Goal: Transaction & Acquisition: Purchase product/service

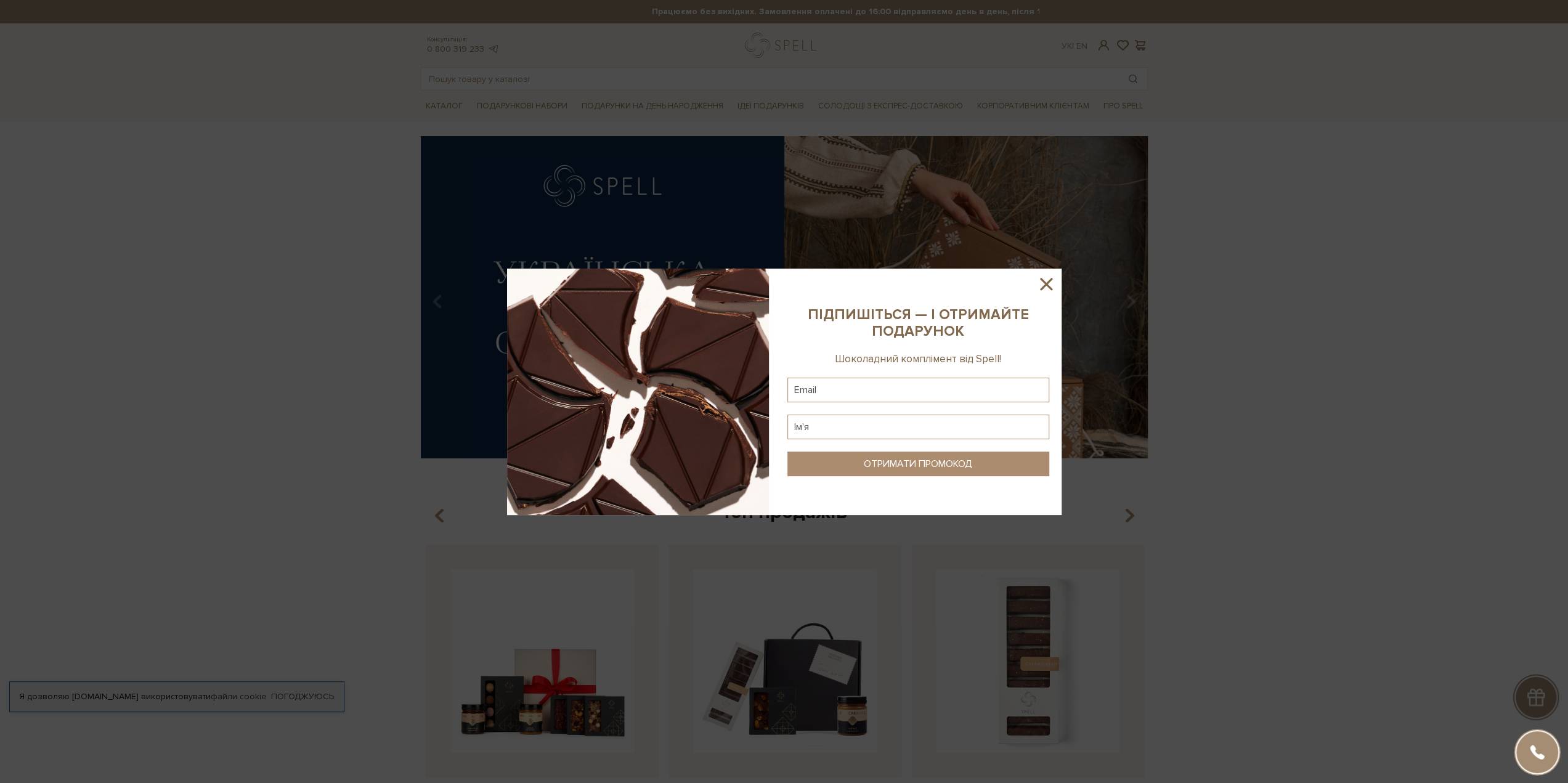
click at [1045, 286] on icon at bounding box center [1046, 284] width 21 height 21
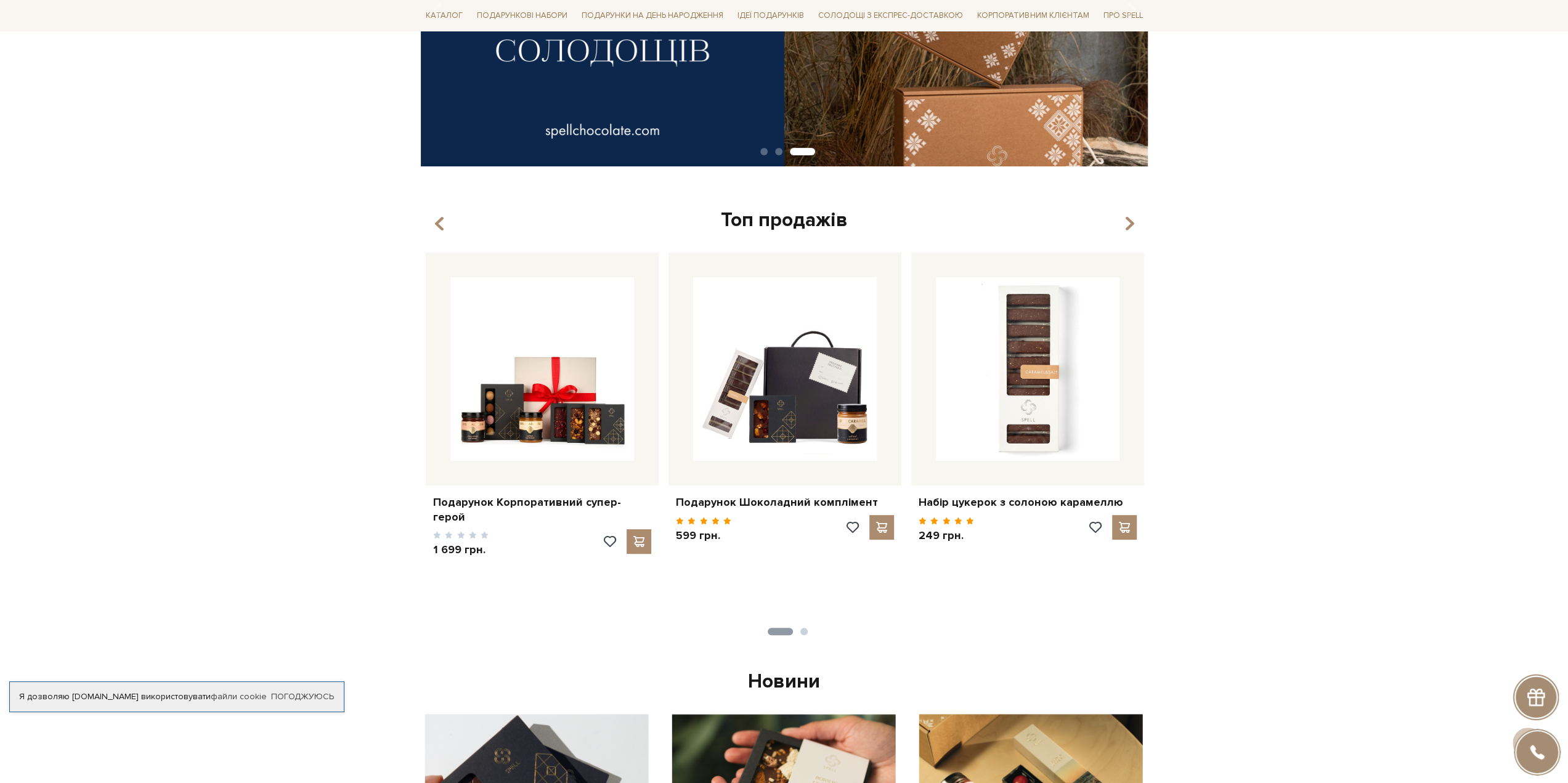
scroll to position [123, 0]
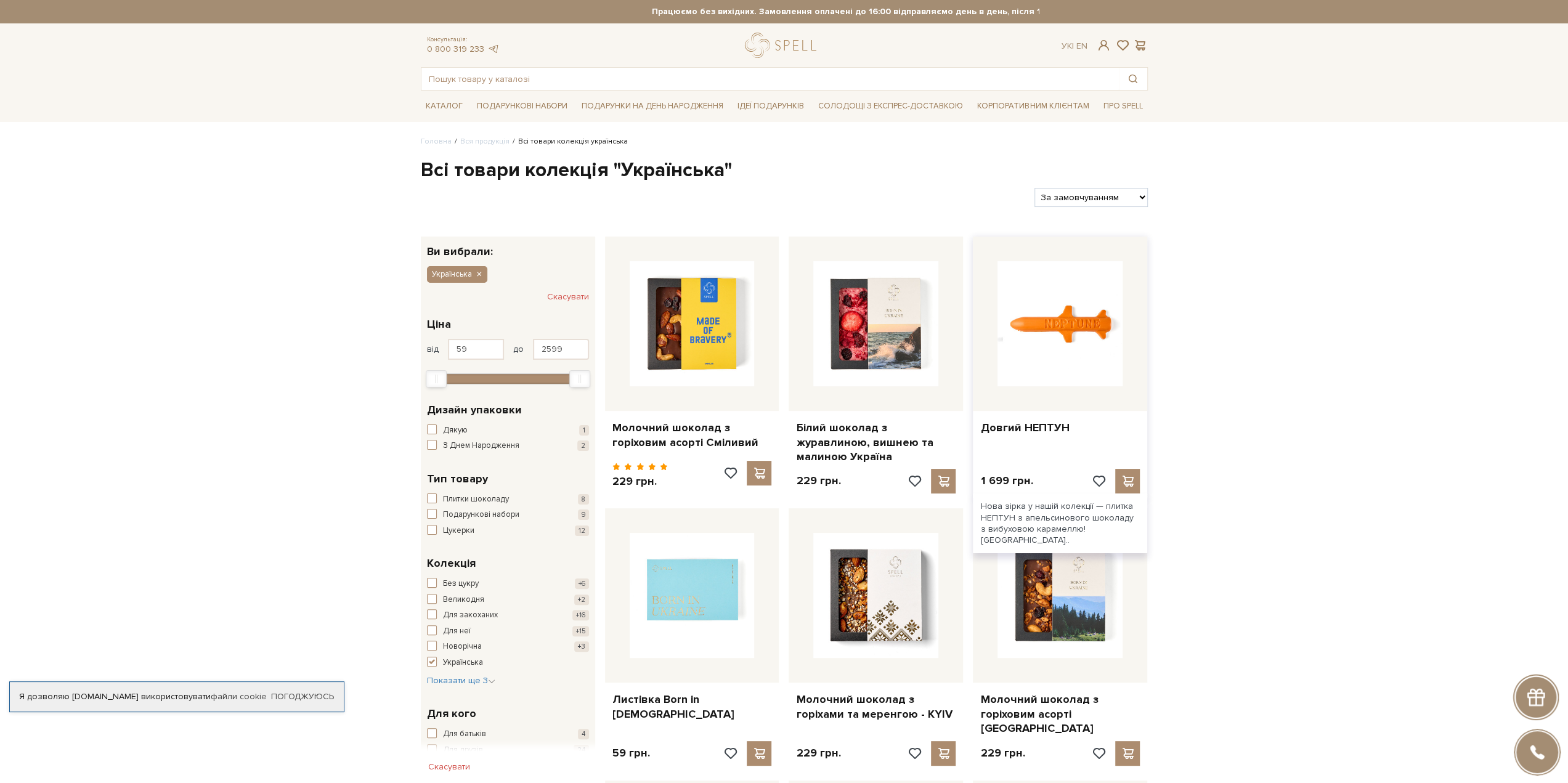
click at [1052, 314] on img at bounding box center [1060, 324] width 125 height 125
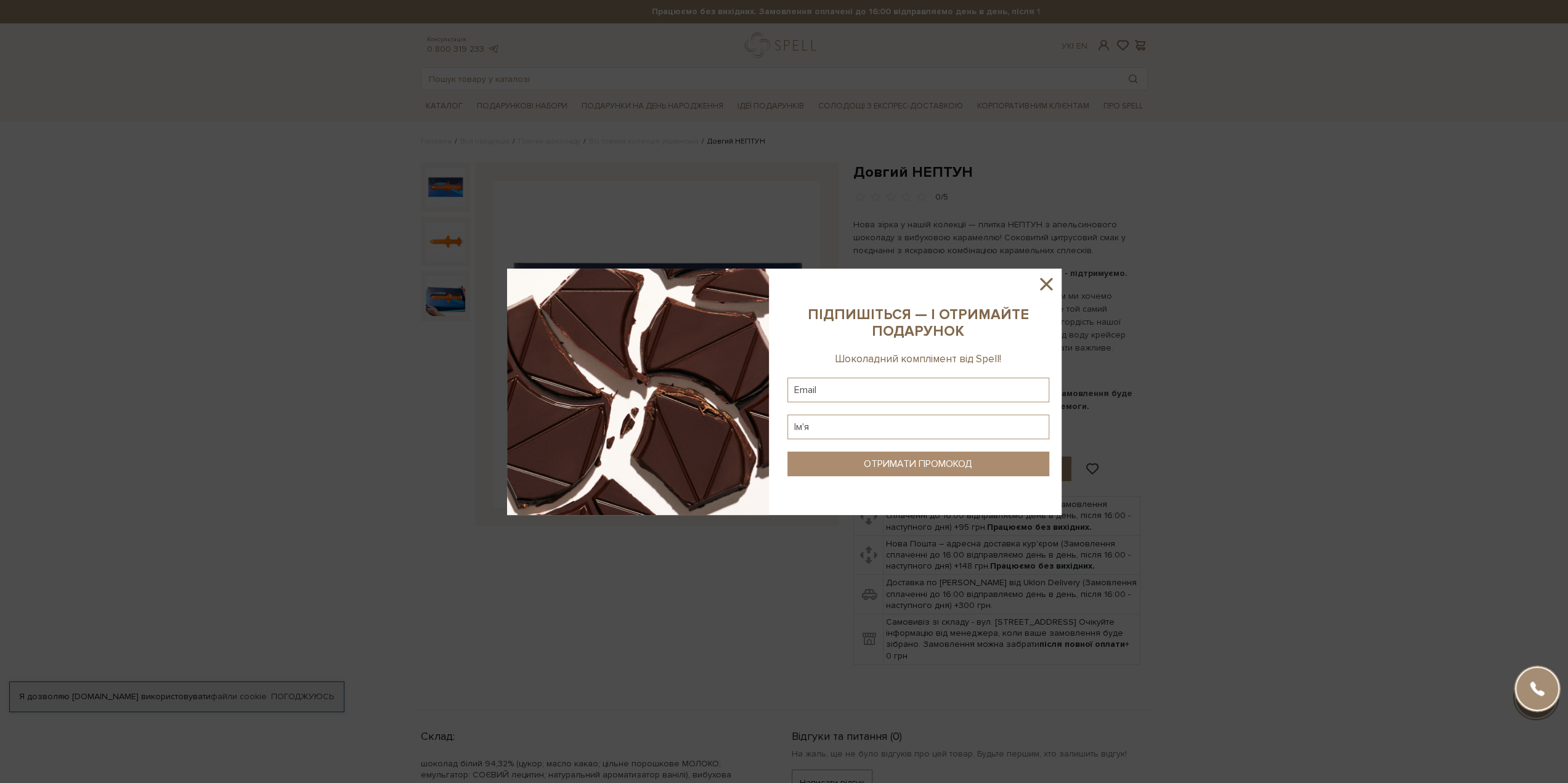
click at [1043, 284] on icon at bounding box center [1046, 284] width 21 height 21
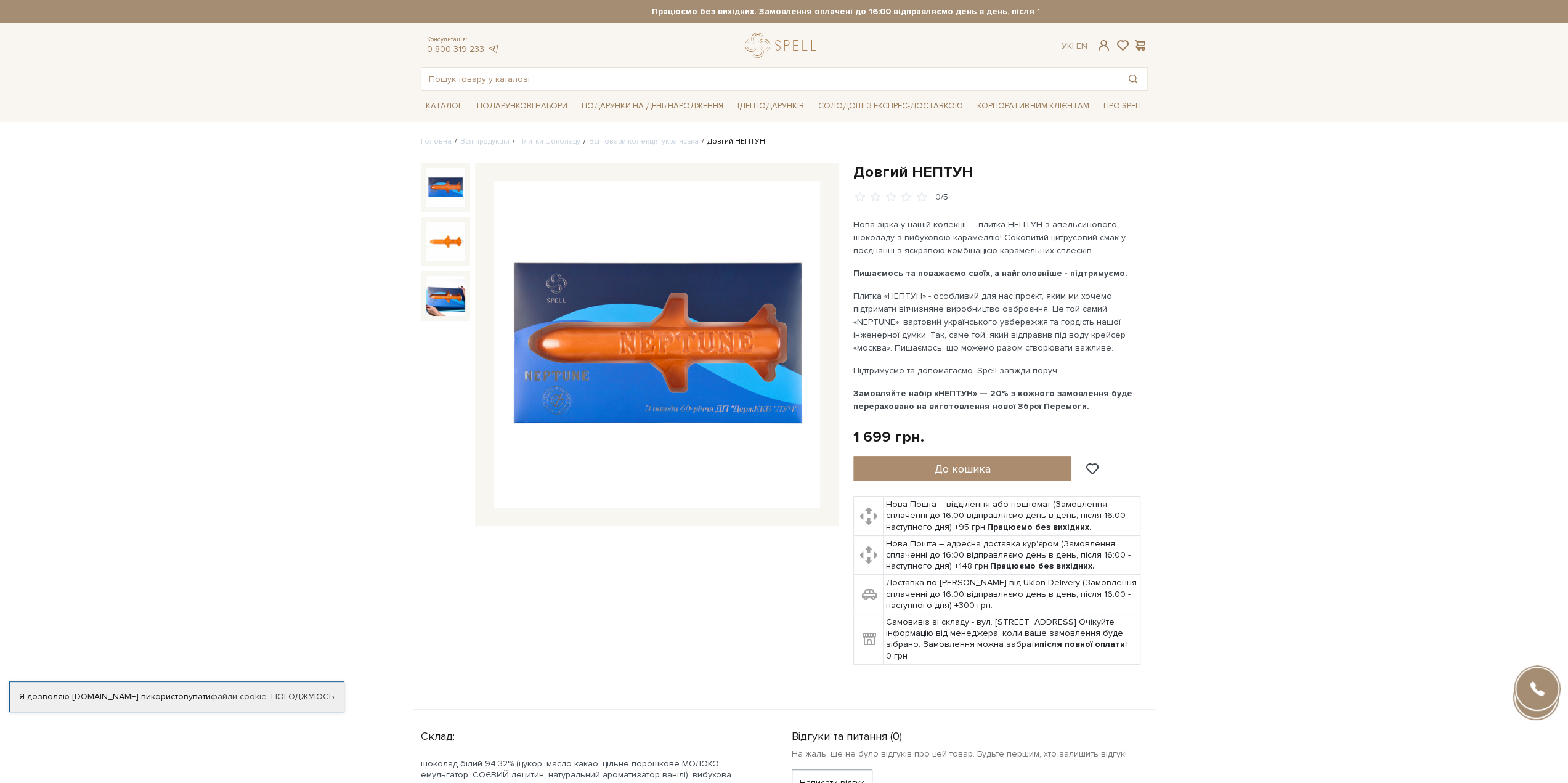
click at [667, 359] on img at bounding box center [657, 344] width 326 height 326
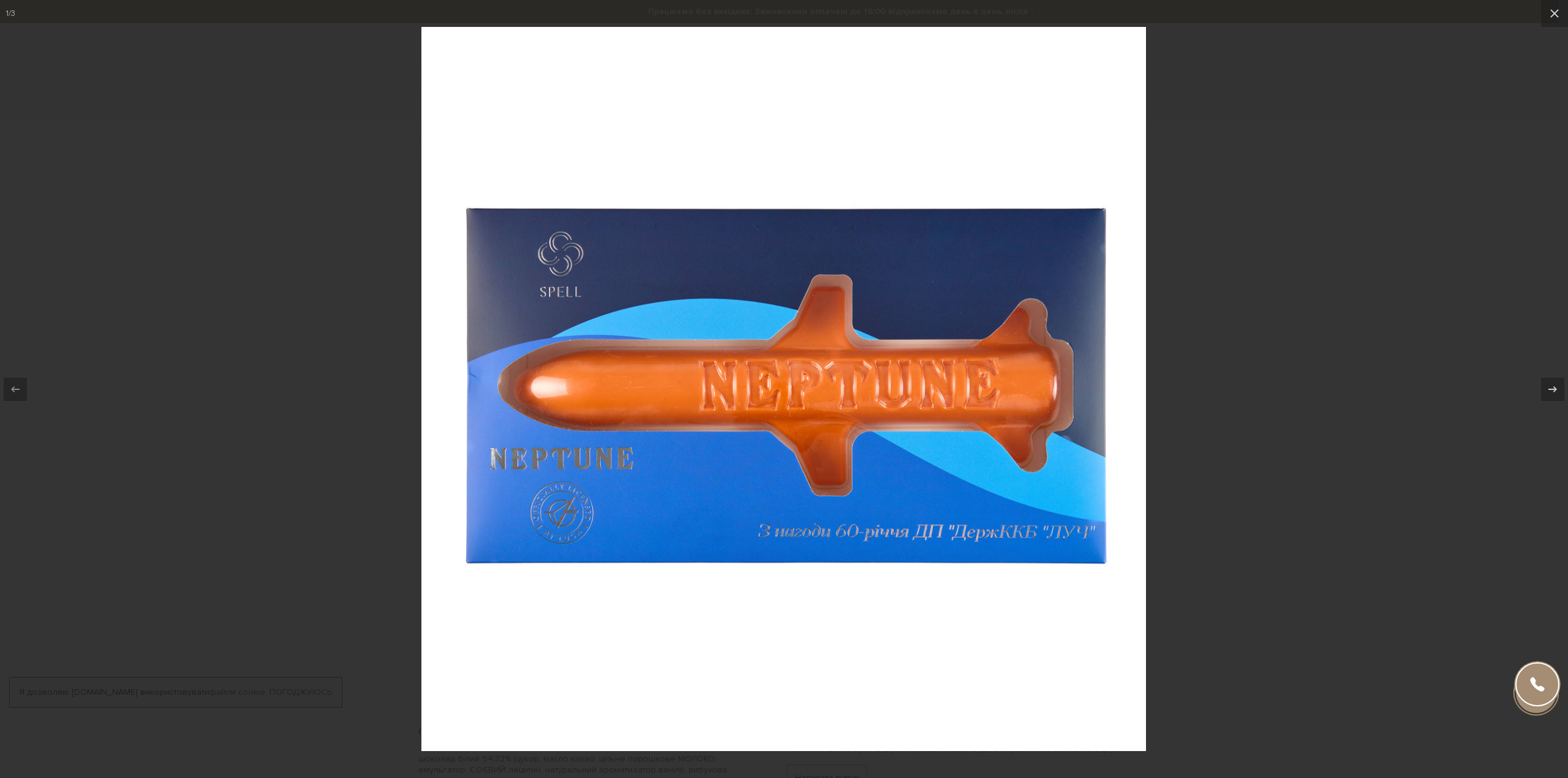
click at [1230, 349] on div at bounding box center [784, 389] width 1568 height 778
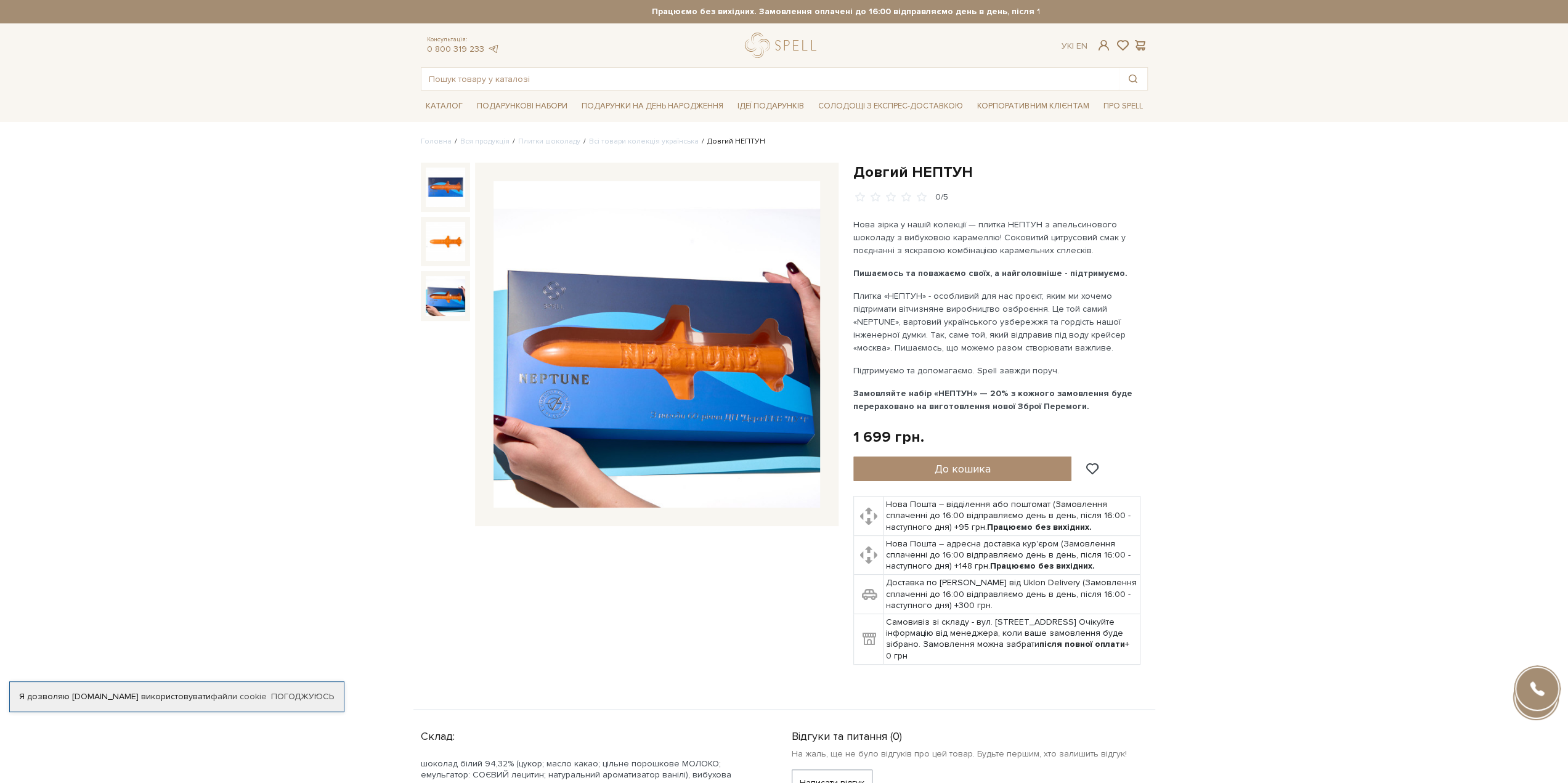
click at [715, 364] on img at bounding box center [657, 344] width 326 height 326
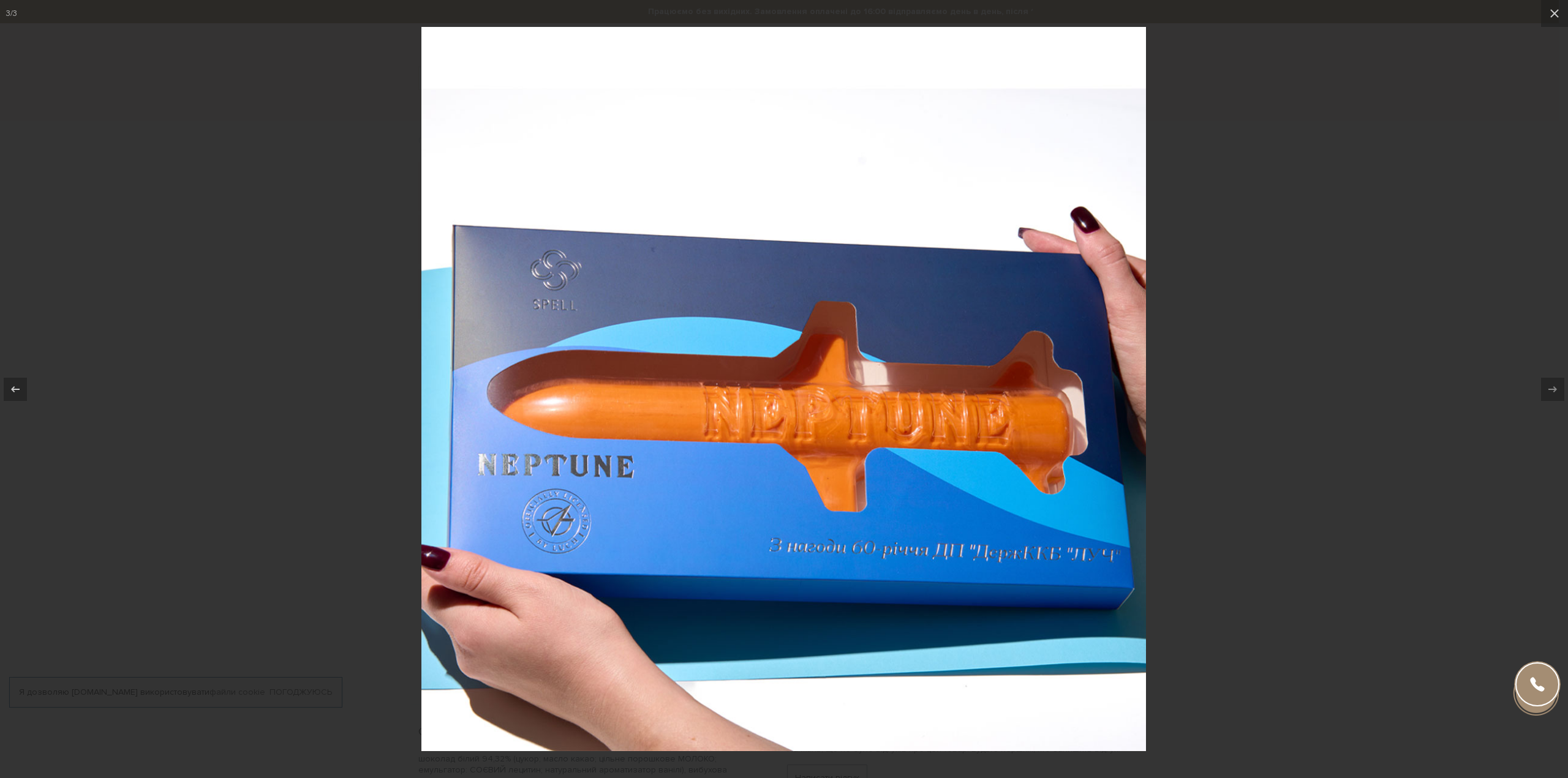
click at [1229, 312] on div at bounding box center [784, 389] width 1568 height 778
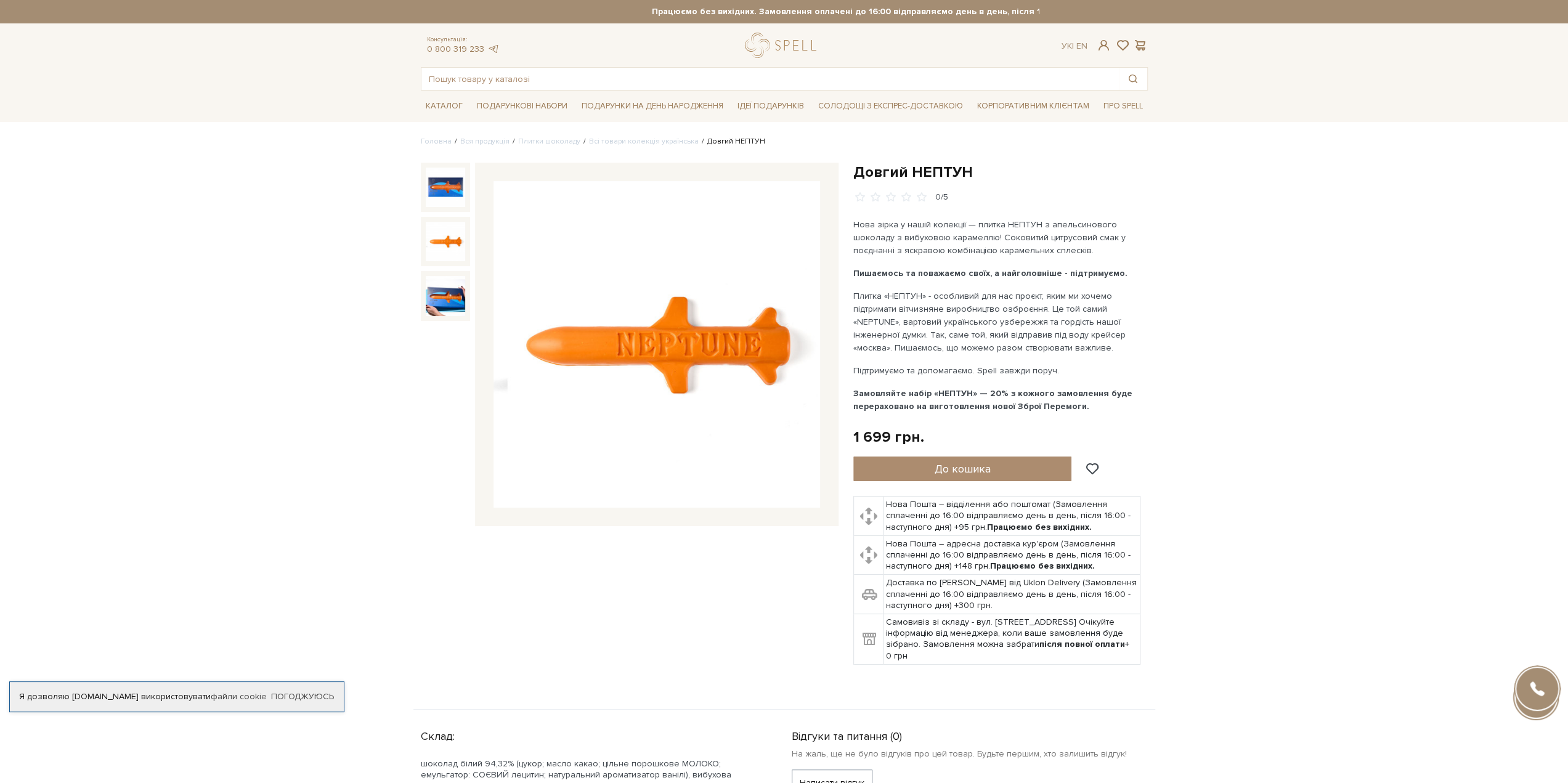
click at [444, 241] on img at bounding box center [445, 241] width 39 height 39
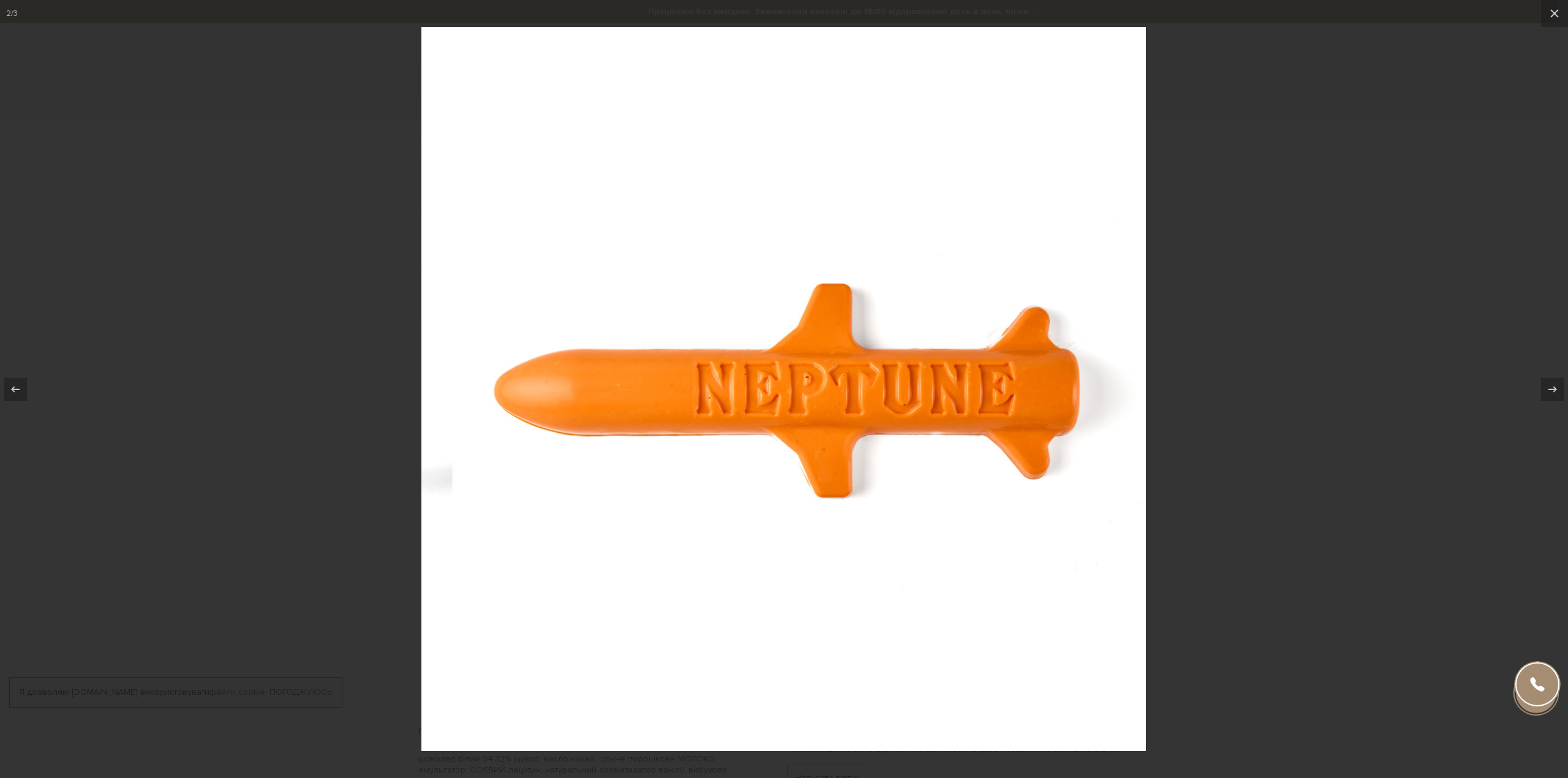
click at [1240, 338] on div at bounding box center [784, 389] width 1568 height 778
